Goal: Find specific page/section: Find specific page/section

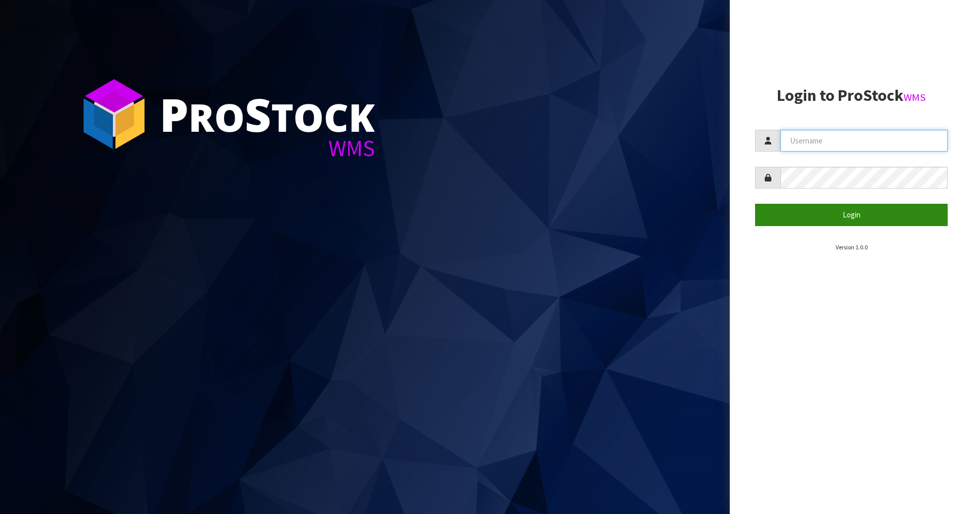
type input "JAMES"
click at [783, 215] on button "Login" at bounding box center [851, 215] width 193 height 22
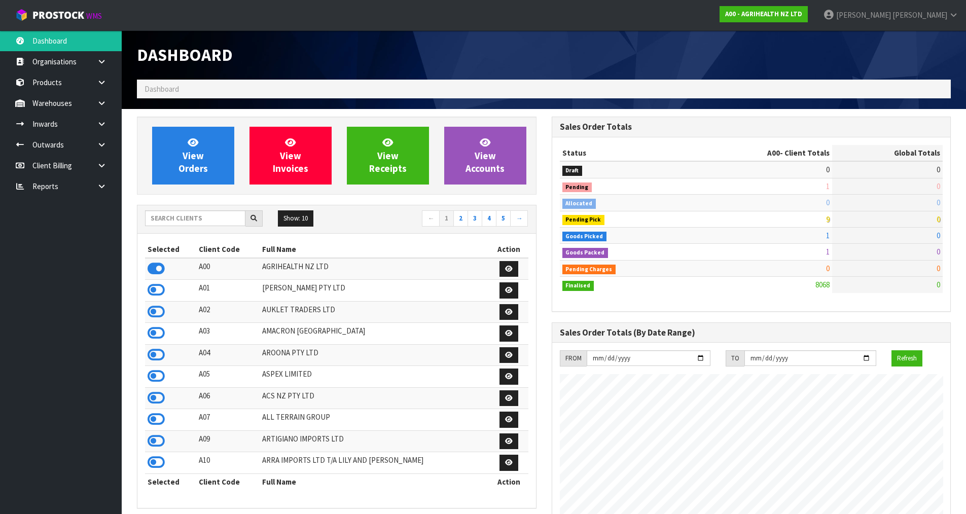
scroll to position [768, 414]
click at [185, 227] on div "Show: 10 5 10 25 50 ← 1 2 3 4 5 →" at bounding box center [336, 219] width 398 height 18
click at [187, 218] on input "text" at bounding box center [195, 218] width 100 height 16
click at [103, 57] on link at bounding box center [105, 61] width 32 height 21
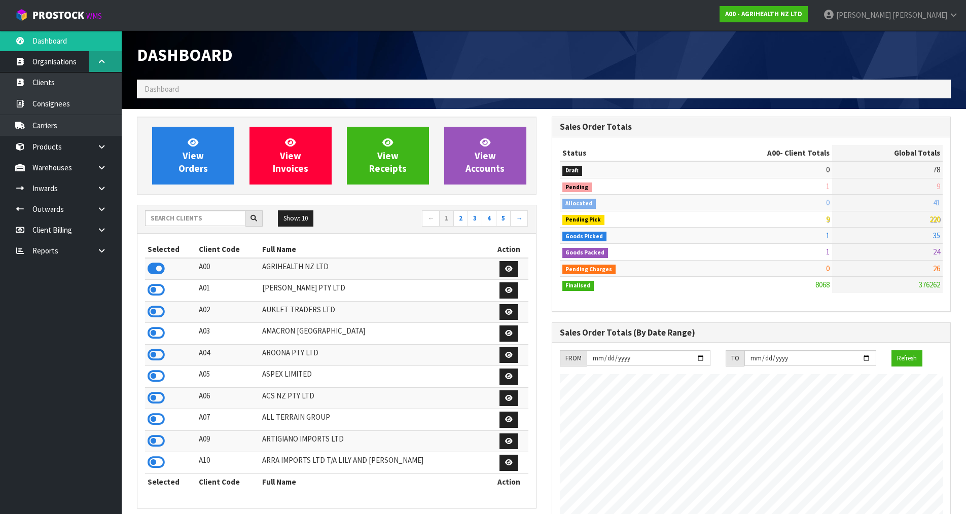
click at [102, 68] on link at bounding box center [105, 61] width 32 height 21
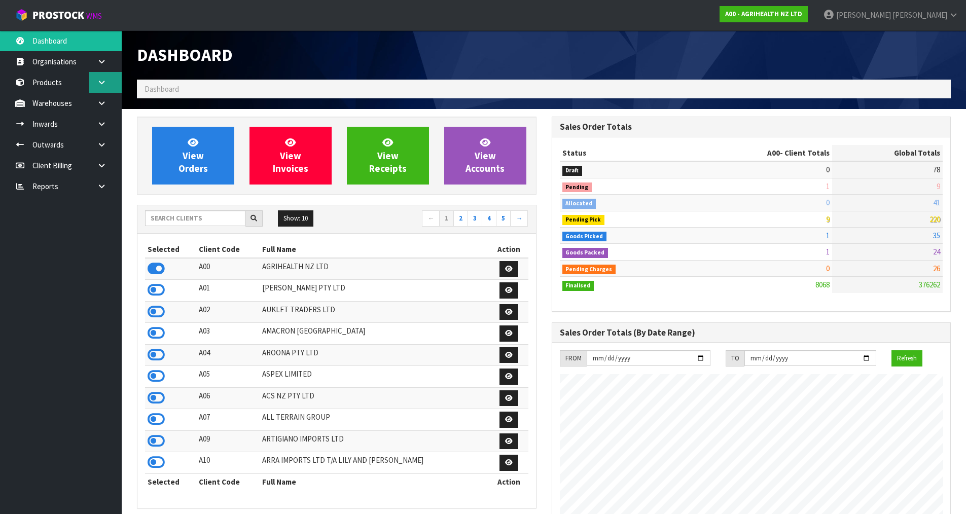
click at [106, 84] on icon at bounding box center [102, 83] width 10 height 8
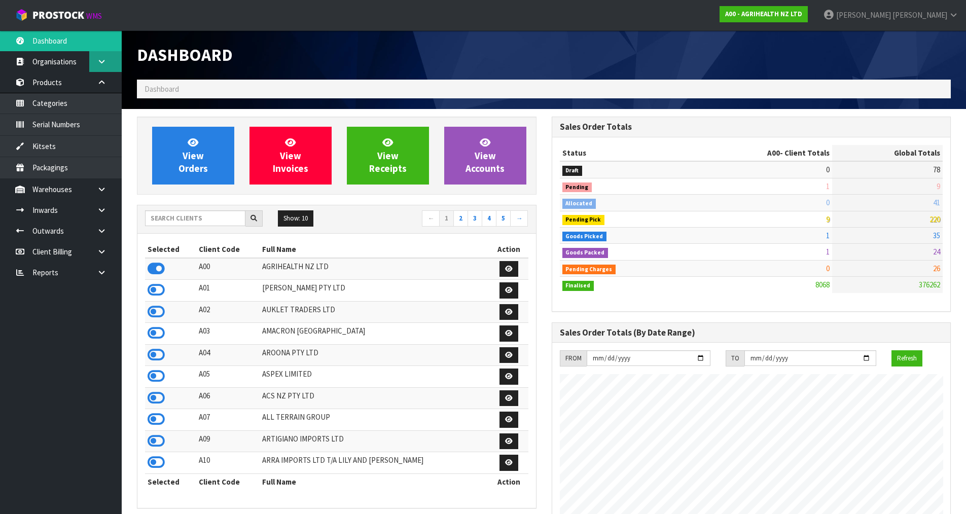
click at [105, 58] on icon at bounding box center [102, 62] width 10 height 8
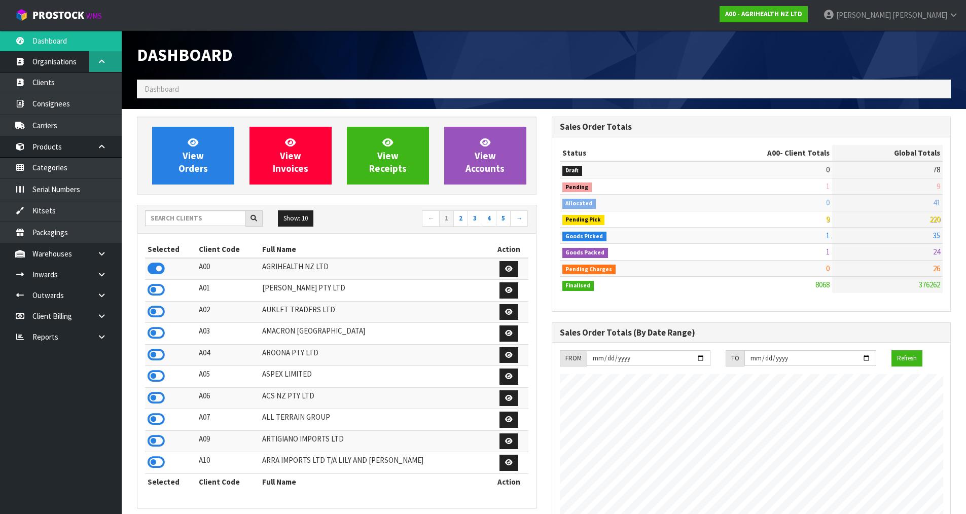
click at [105, 58] on icon at bounding box center [102, 62] width 10 height 8
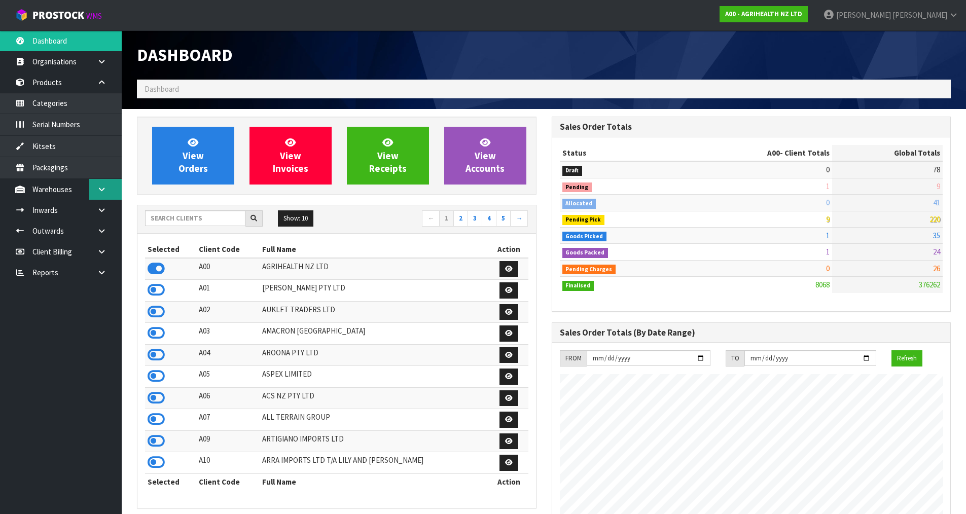
click at [107, 187] on link at bounding box center [105, 189] width 32 height 21
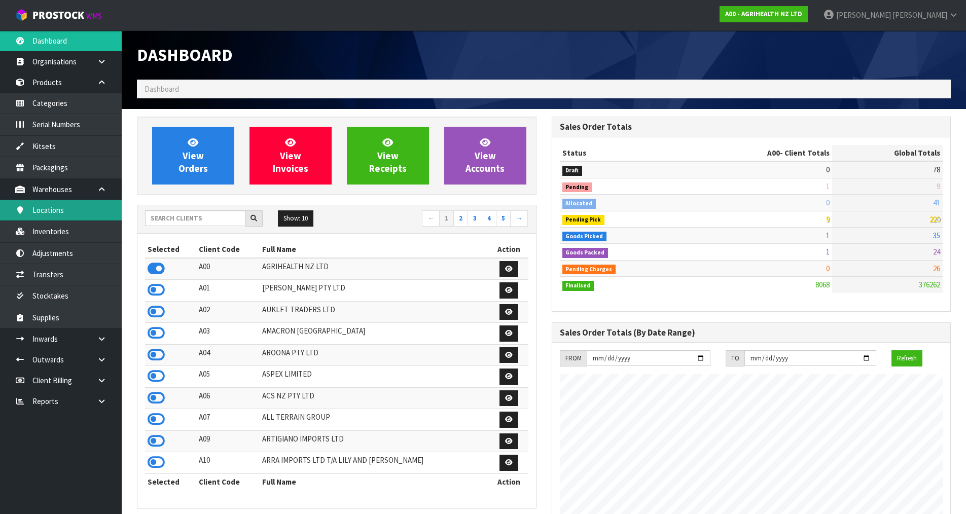
click at [71, 200] on link "Locations" at bounding box center [61, 210] width 122 height 21
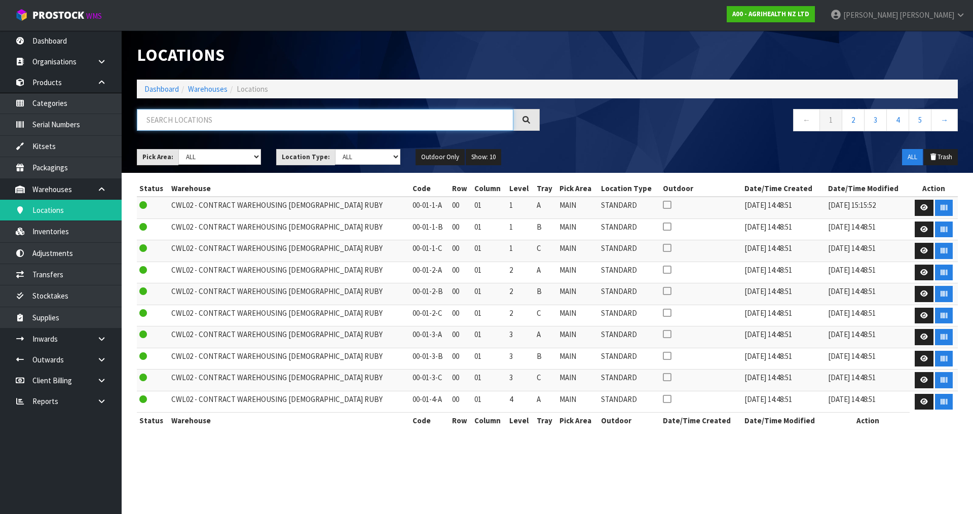
click at [215, 111] on input "text" at bounding box center [325, 120] width 377 height 22
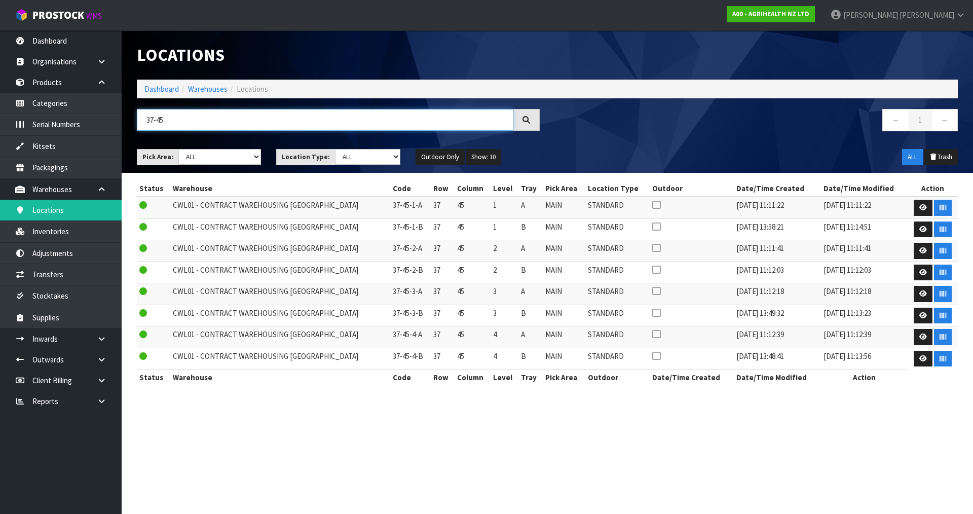
type input "37-45"
click at [810, 17] on strong "A00 - AGRIHEALTH NZ LTD" at bounding box center [770, 14] width 77 height 9
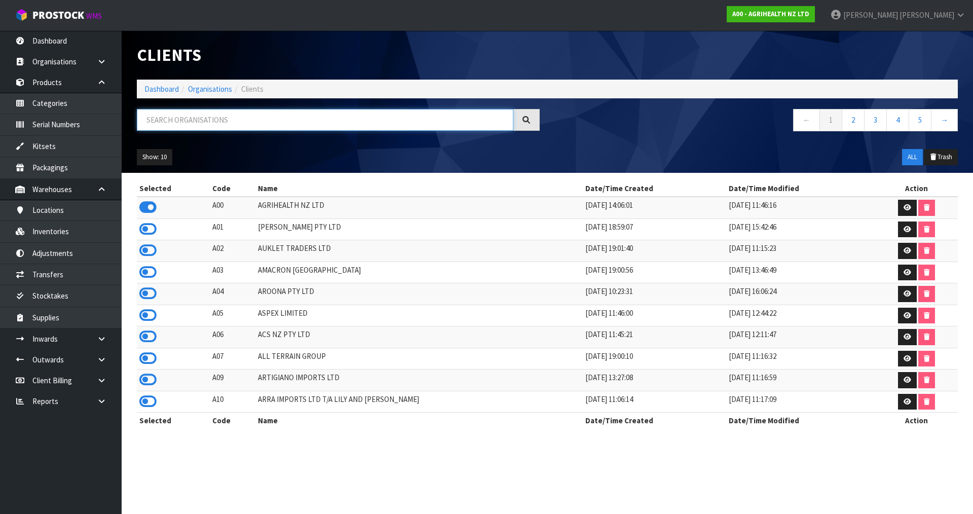
click at [183, 121] on input "text" at bounding box center [325, 120] width 377 height 22
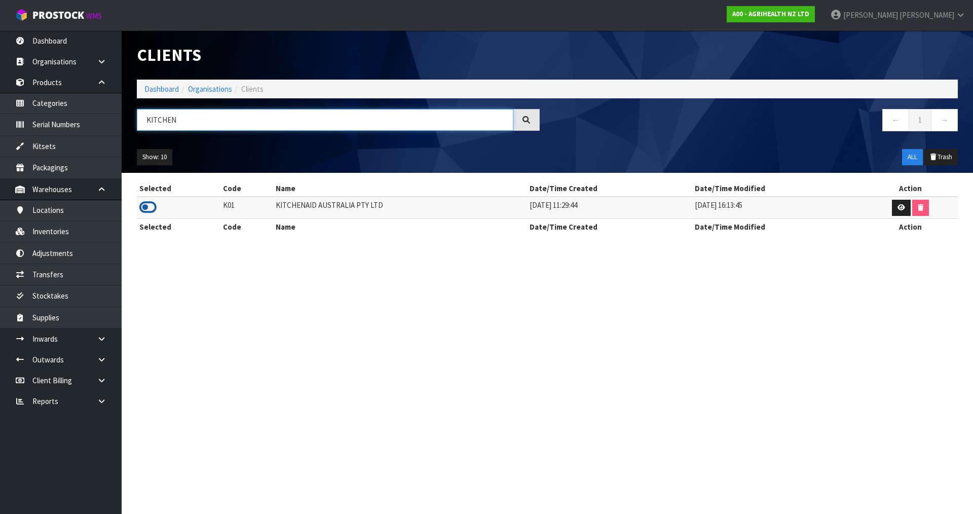
type input "KITCHEN"
click at [153, 200] on icon at bounding box center [147, 207] width 17 height 15
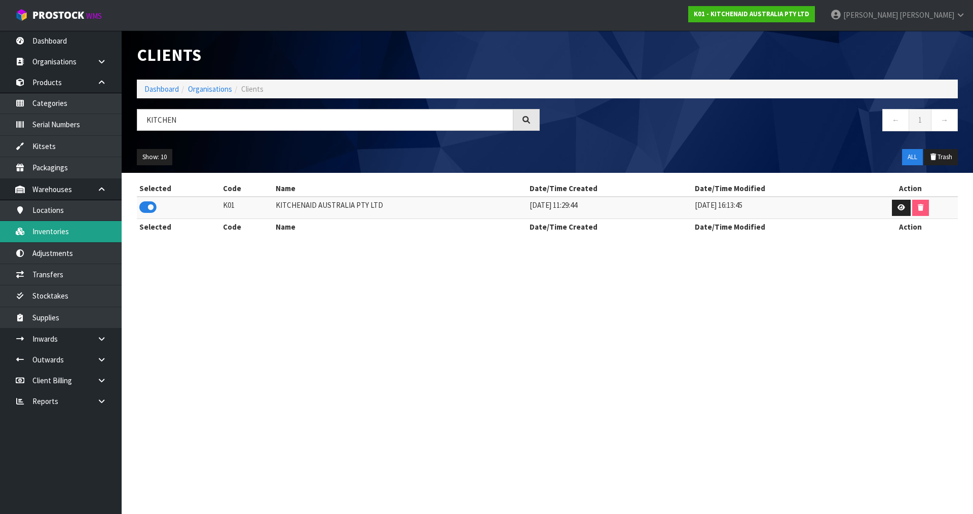
click at [79, 231] on link "Inventories" at bounding box center [61, 231] width 122 height 21
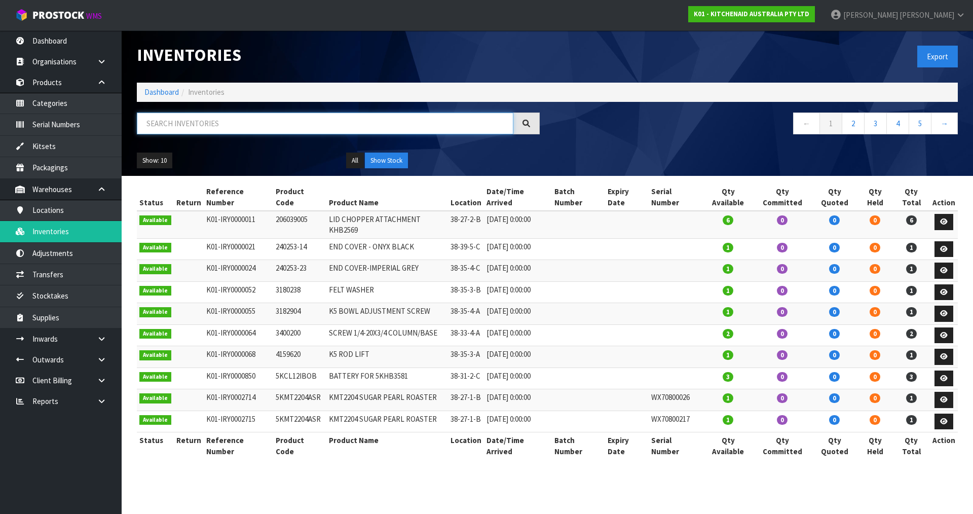
click at [179, 124] on input "text" at bounding box center [325, 124] width 377 height 22
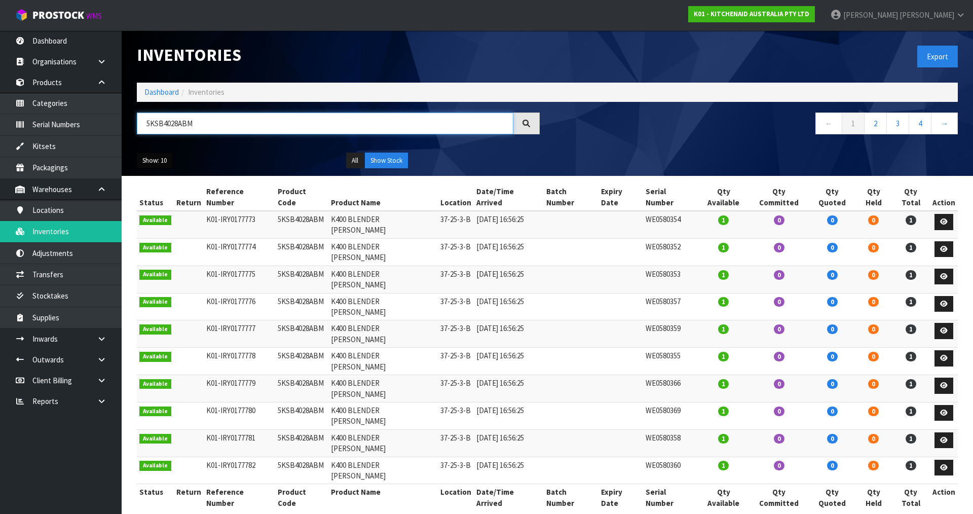
type input "5KSB4028ABM"
click at [161, 159] on button "Show: 10" at bounding box center [154, 161] width 35 height 16
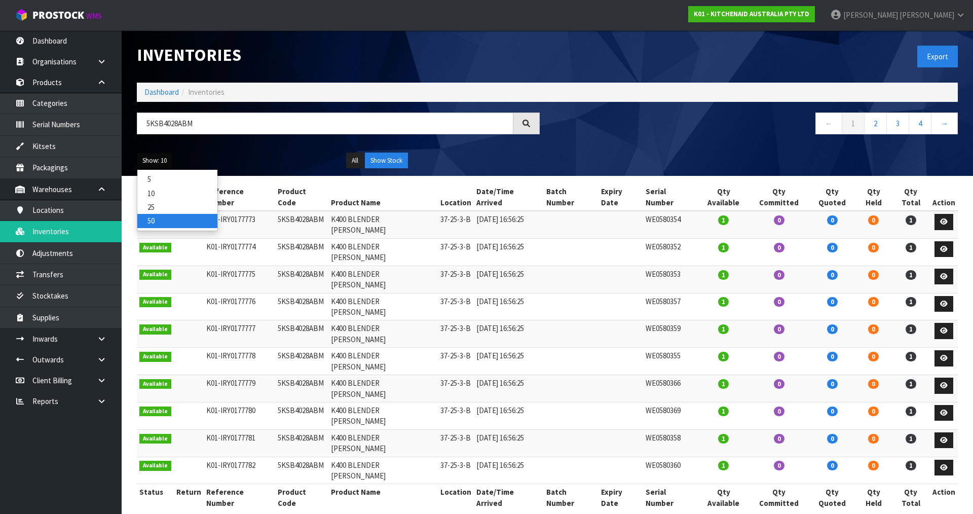
click at [166, 225] on link "50" at bounding box center [177, 221] width 80 height 14
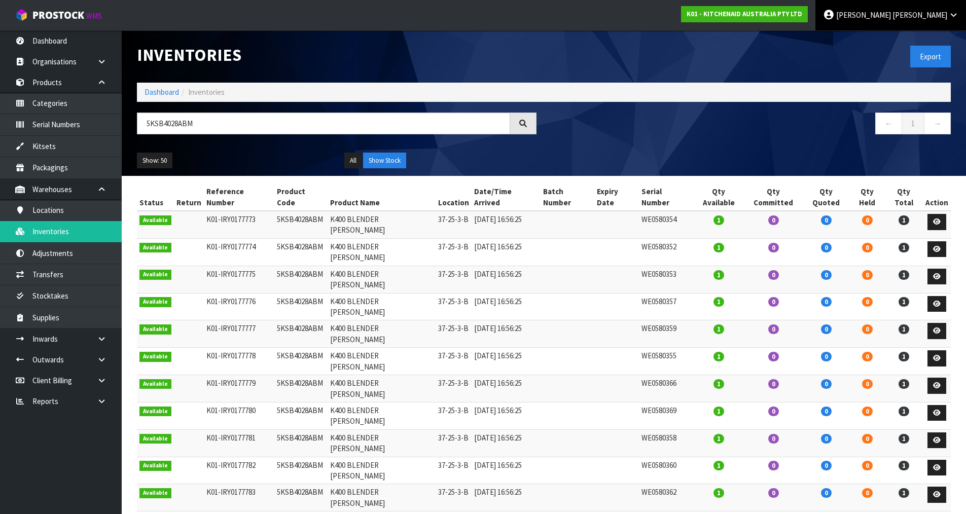
click at [945, 20] on link "James Luff" at bounding box center [890, 15] width 151 height 30
click at [936, 36] on link "Logout" at bounding box center [925, 40] width 80 height 14
